Goal: Find specific page/section: Find specific page/section

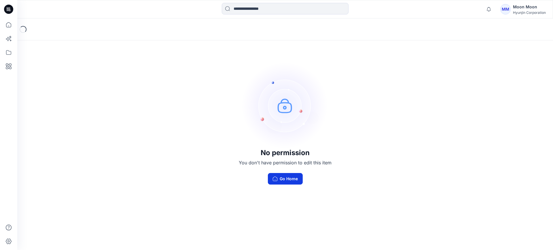
click at [291, 178] on button "Go Home" at bounding box center [285, 179] width 35 height 12
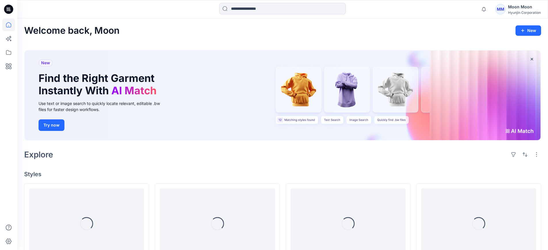
click at [527, 10] on div "Hyunjin Corporation" at bounding box center [524, 12] width 33 height 4
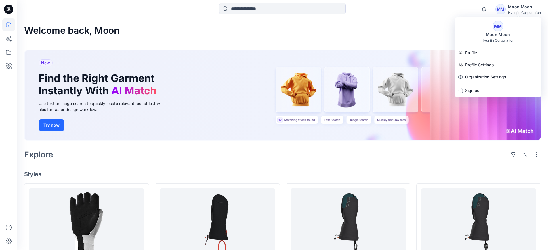
click at [231, 144] on div "New Find the Right Garment Instantly With AI Match Use text or image search to …" at bounding box center [282, 96] width 517 height 102
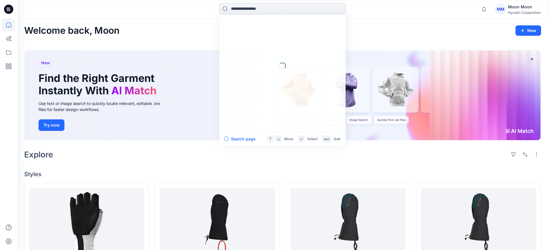
click at [250, 7] on input at bounding box center [282, 9] width 127 height 12
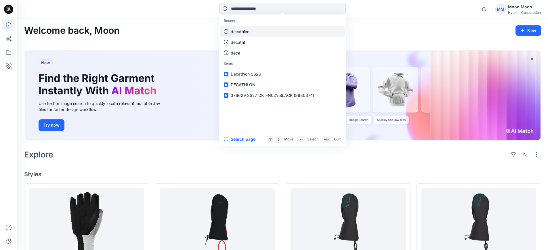
click at [244, 31] on p "decathlon" at bounding box center [240, 32] width 19 height 6
